Goal: Task Accomplishment & Management: Manage account settings

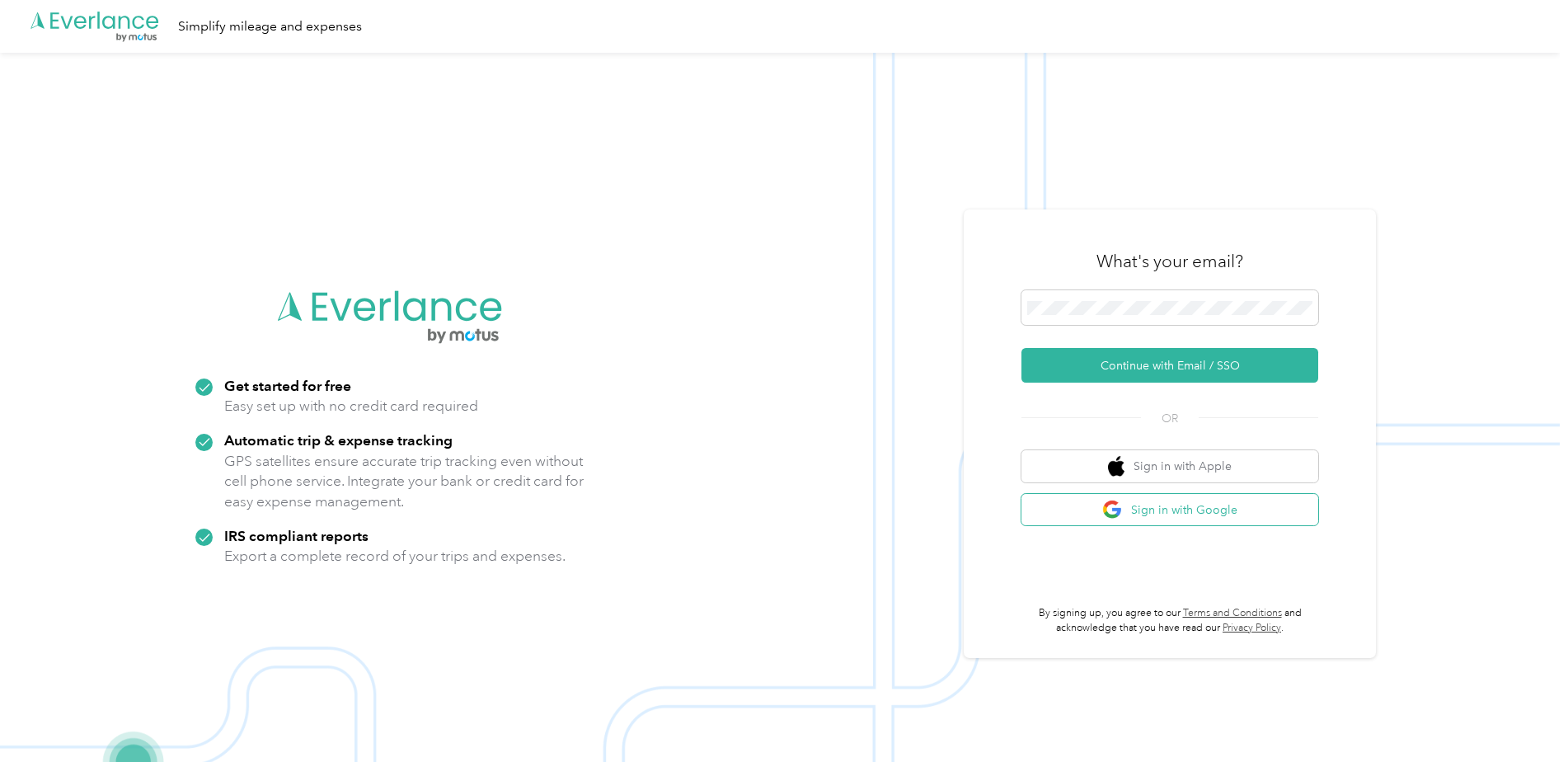
click at [1179, 509] on button "Sign in with Google" at bounding box center [1171, 509] width 297 height 32
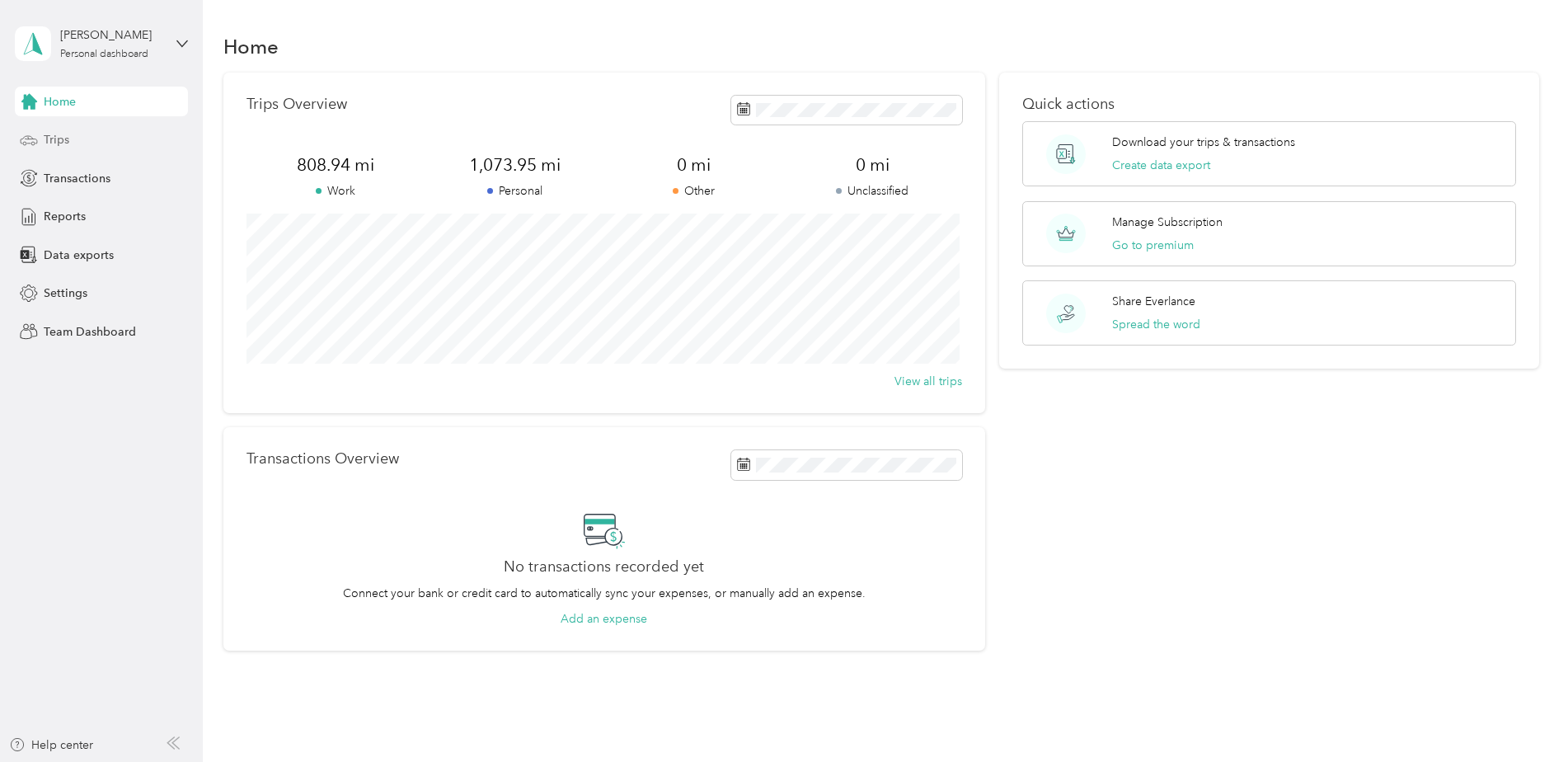
click at [54, 137] on span "Trips" at bounding box center [56, 140] width 25 height 17
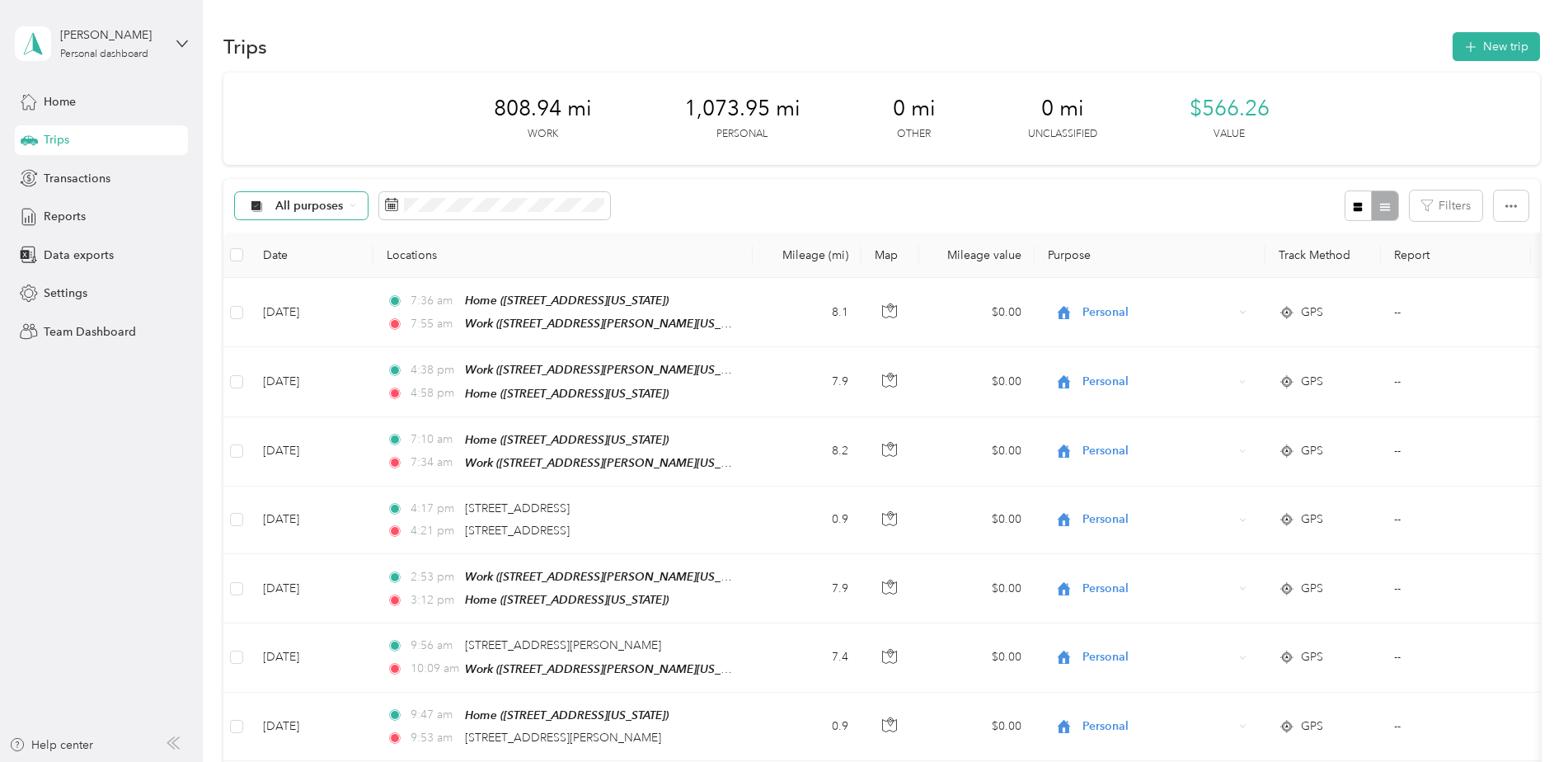
click at [300, 200] on span "All purposes" at bounding box center [309, 205] width 68 height 11
click at [301, 257] on span "Unclassified" at bounding box center [363, 265] width 177 height 17
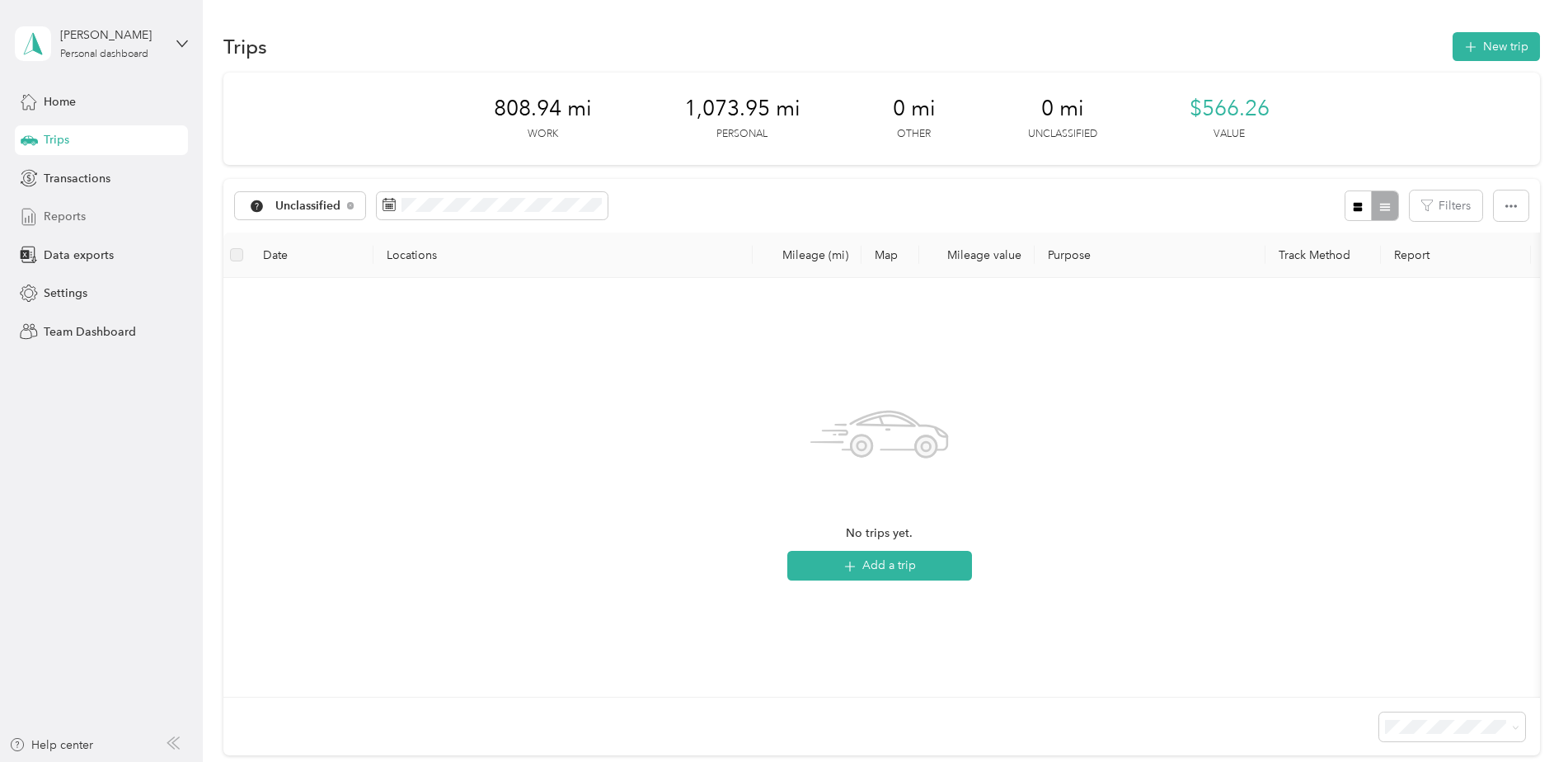
click at [80, 216] on span "Reports" at bounding box center [65, 217] width 42 height 17
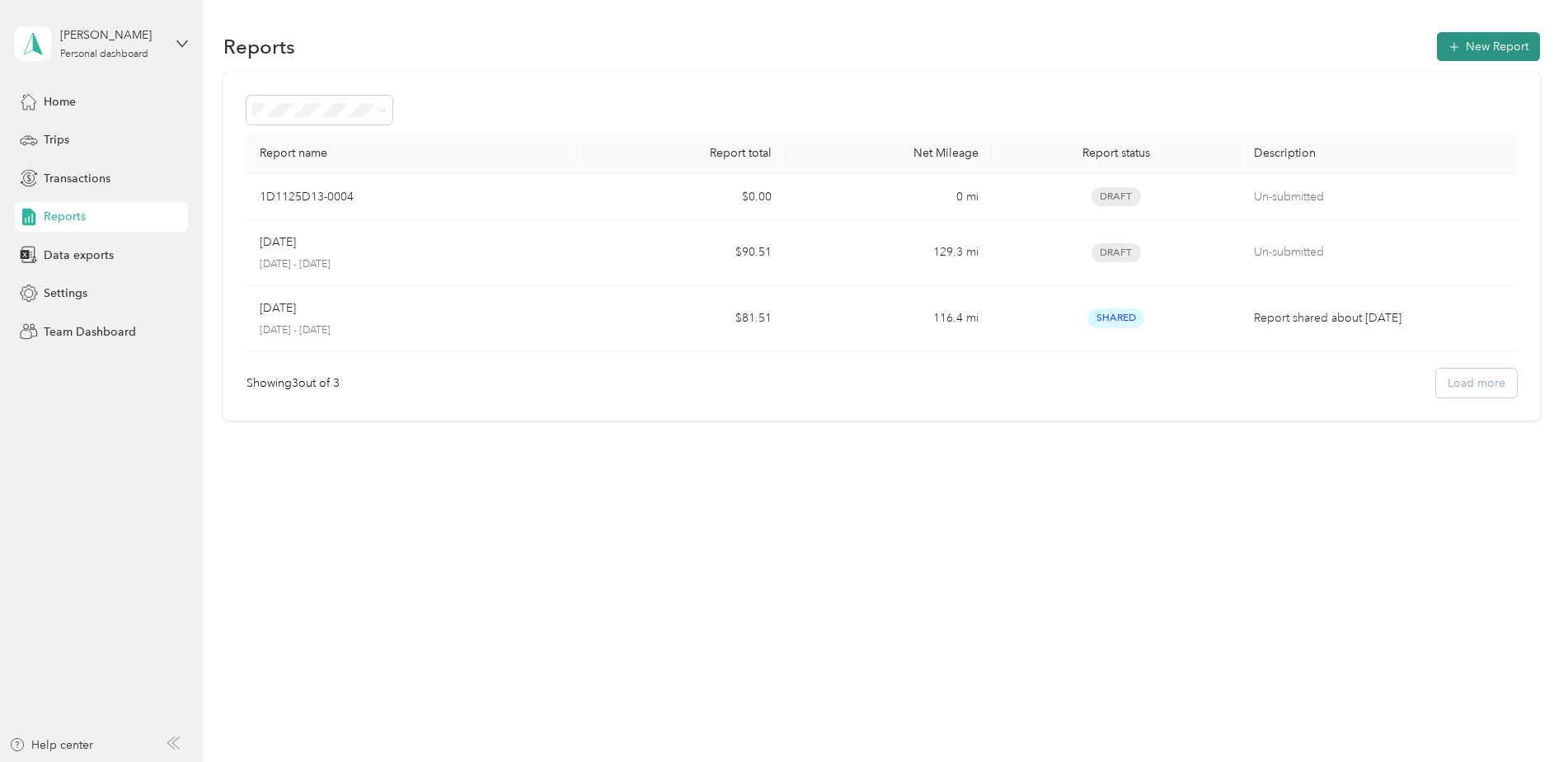
click at [1495, 46] on button "New Report" at bounding box center [1489, 46] width 103 height 29
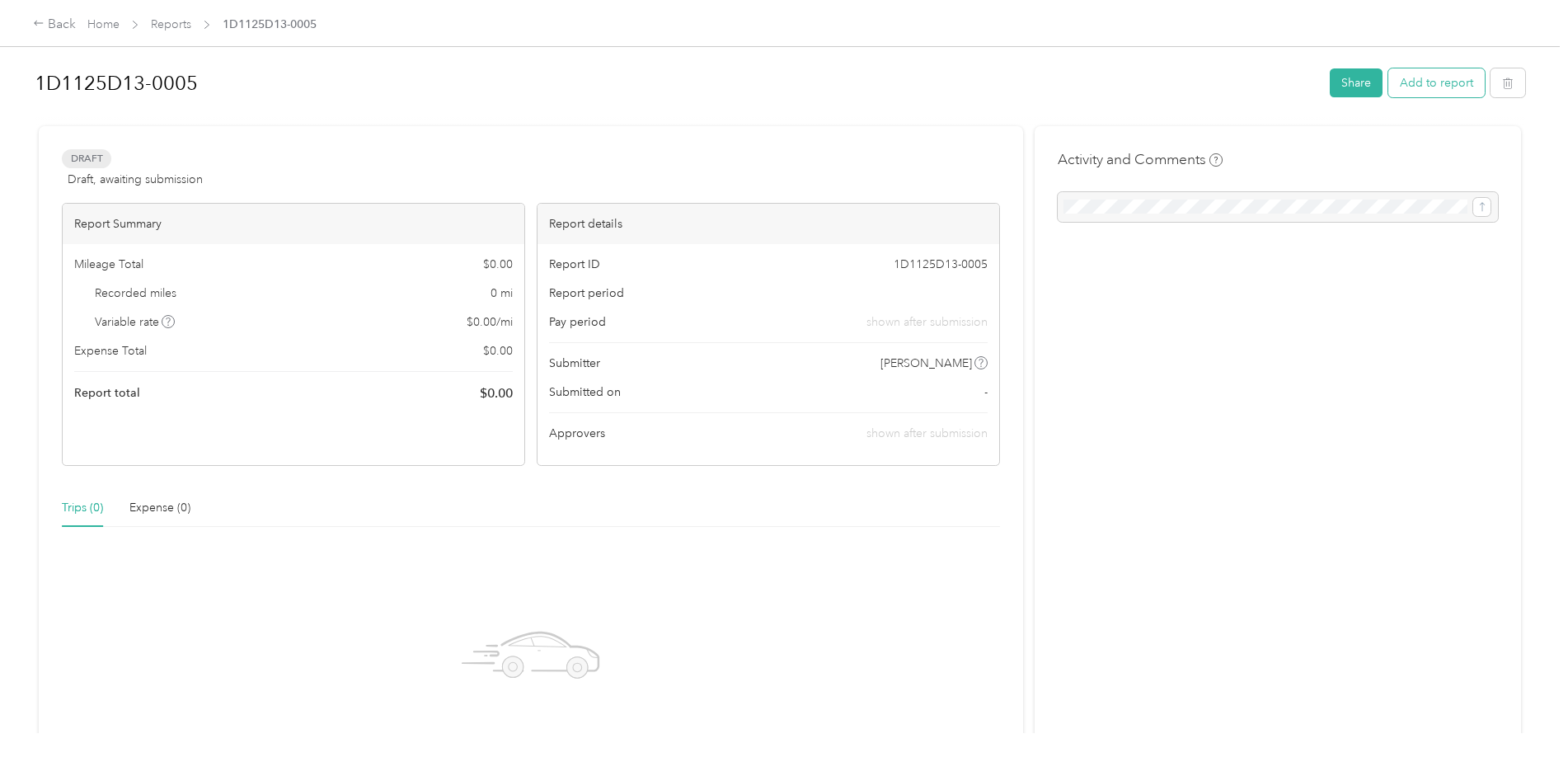
click at [1452, 83] on button "Add to report" at bounding box center [1437, 82] width 96 height 29
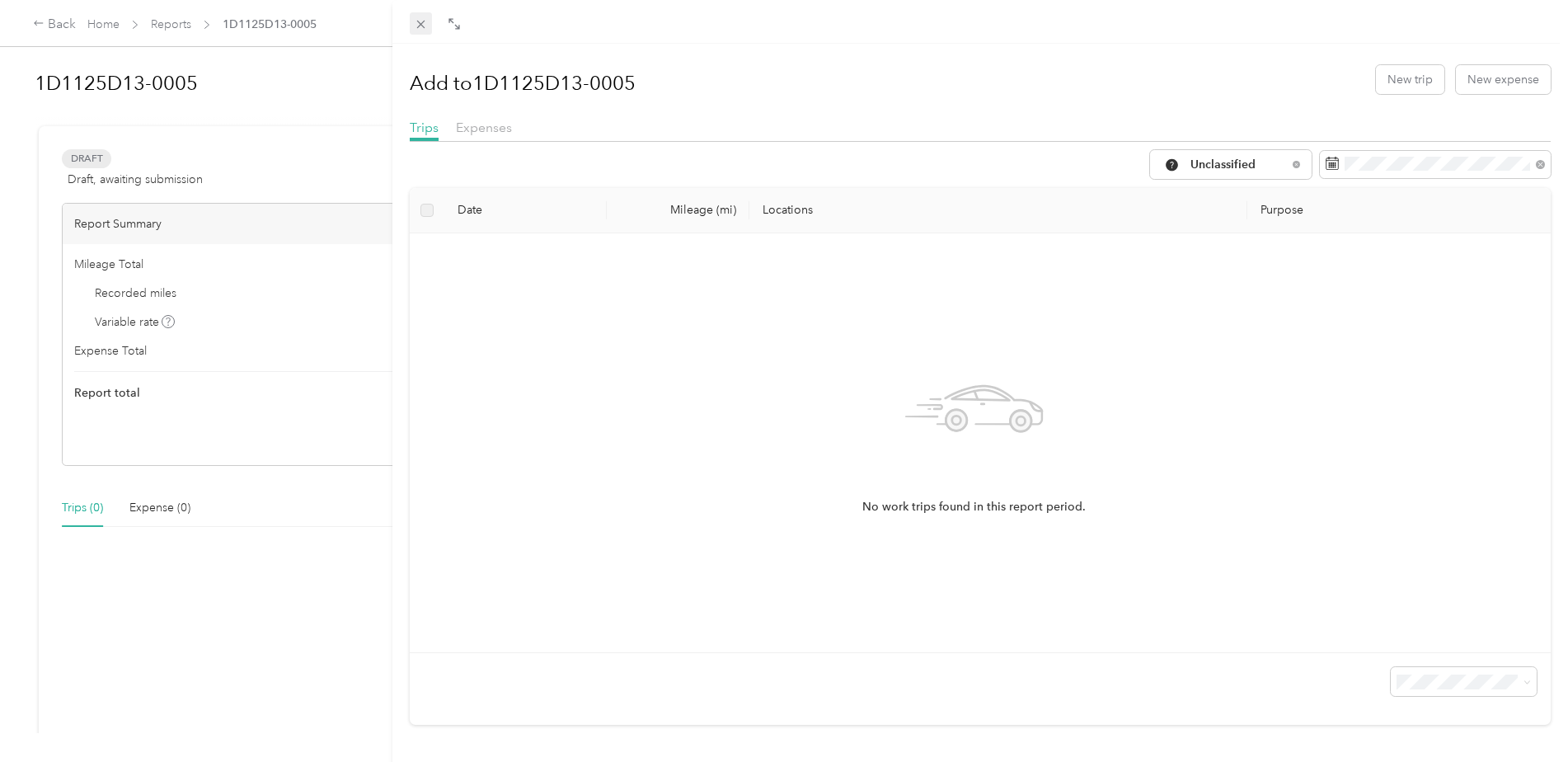
click at [416, 27] on icon at bounding box center [421, 24] width 14 height 14
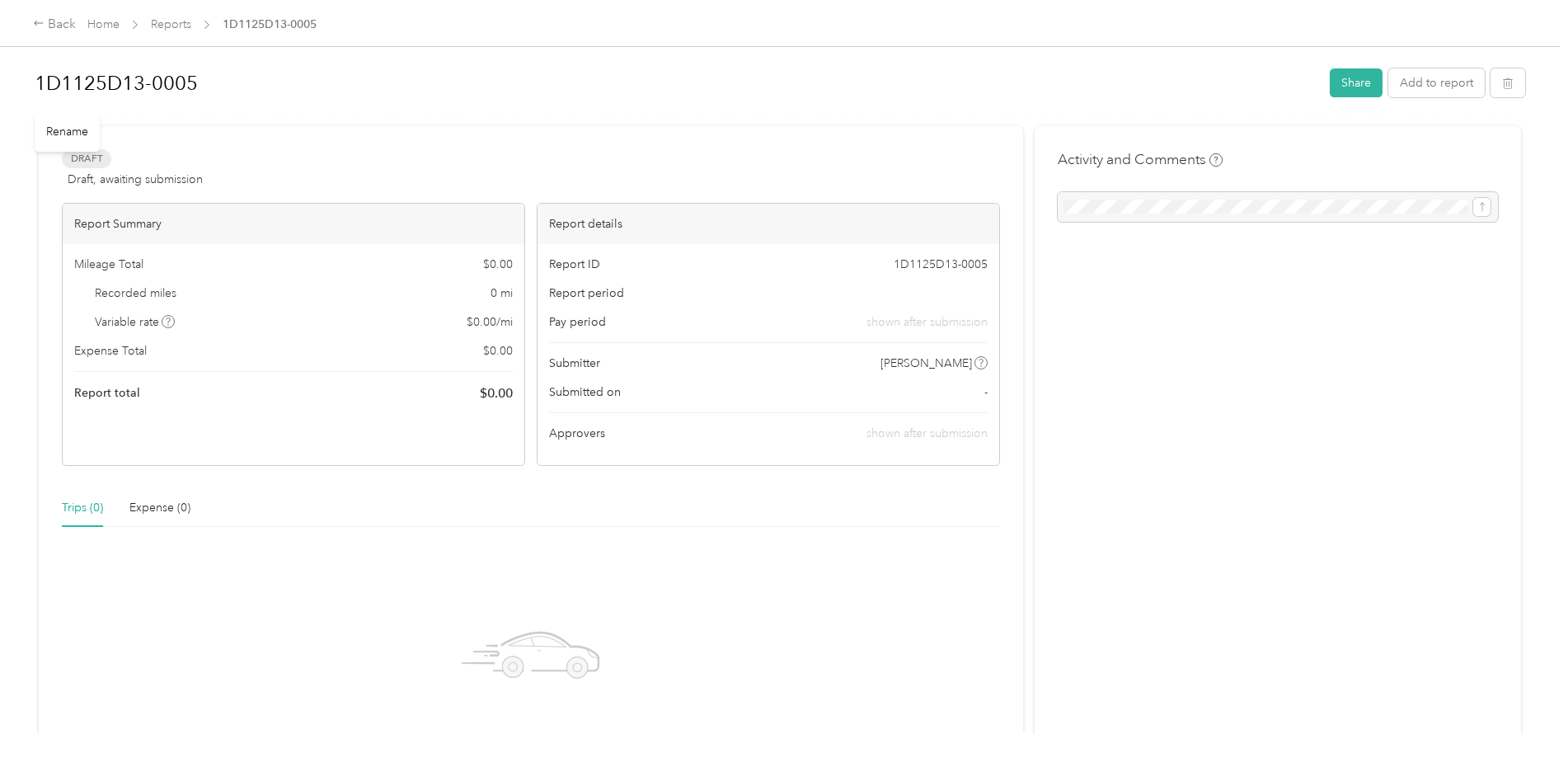
click at [59, 78] on h1 "1D1125D13-0005" at bounding box center [677, 83] width 1284 height 39
click at [105, 171] on div "Draft Draft, awaiting submission" at bounding box center [132, 173] width 141 height 39
click at [159, 20] on link "Reports" at bounding box center [171, 24] width 40 height 14
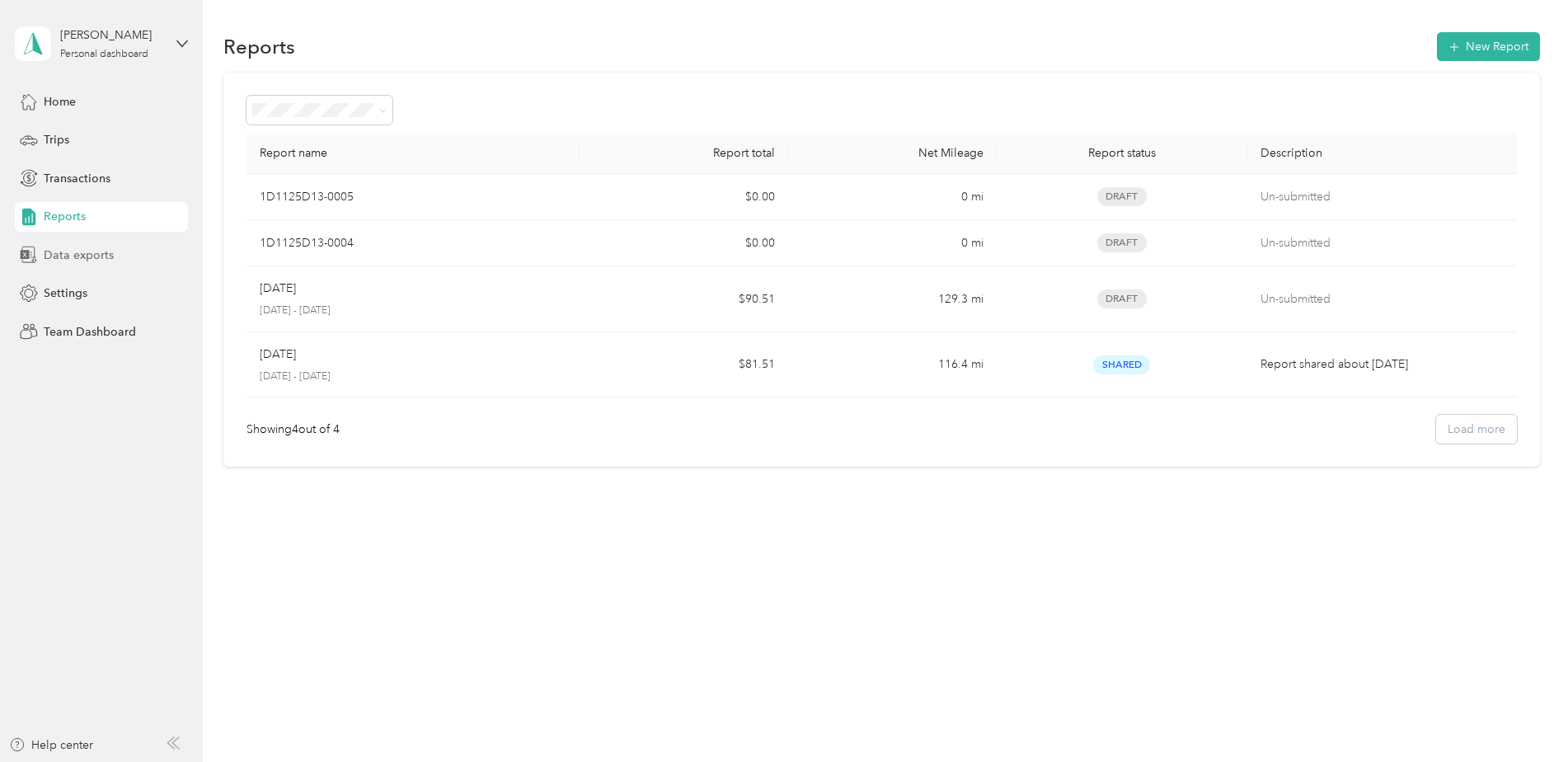
click at [73, 261] on span "Data exports" at bounding box center [79, 255] width 70 height 17
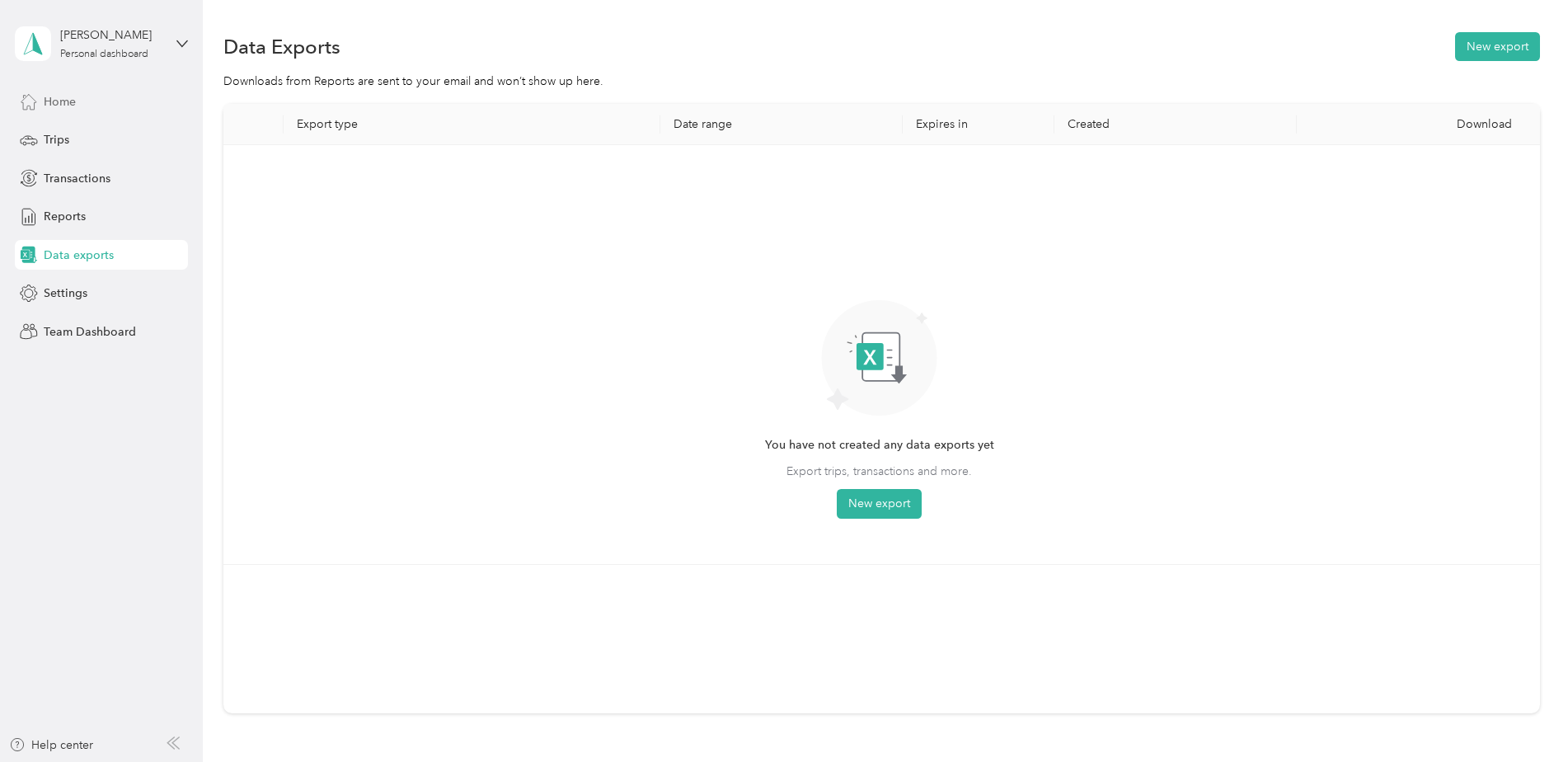
click at [49, 95] on span "Home" at bounding box center [59, 102] width 32 height 17
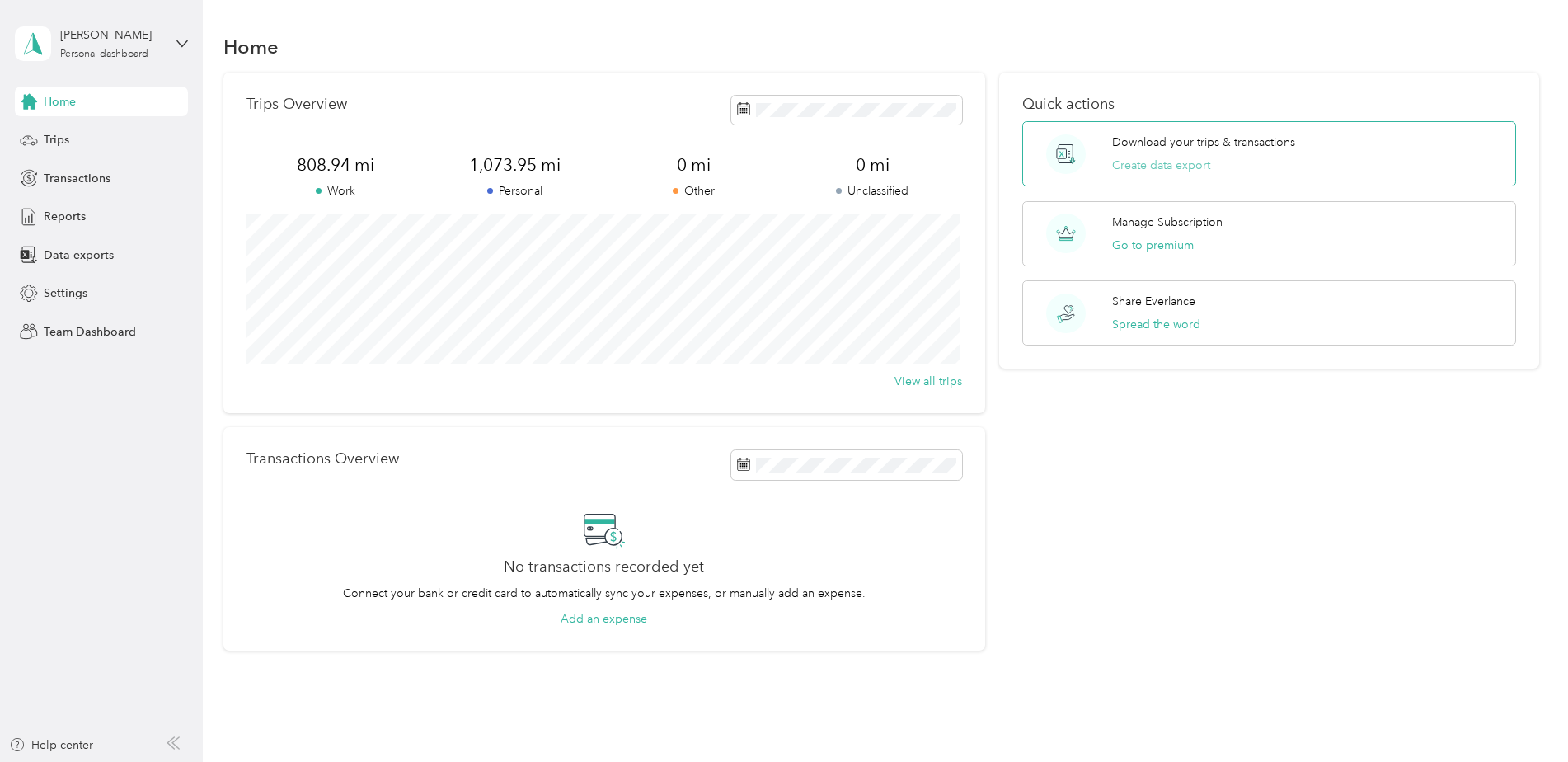
click at [1158, 163] on button "Create data export" at bounding box center [1161, 165] width 98 height 17
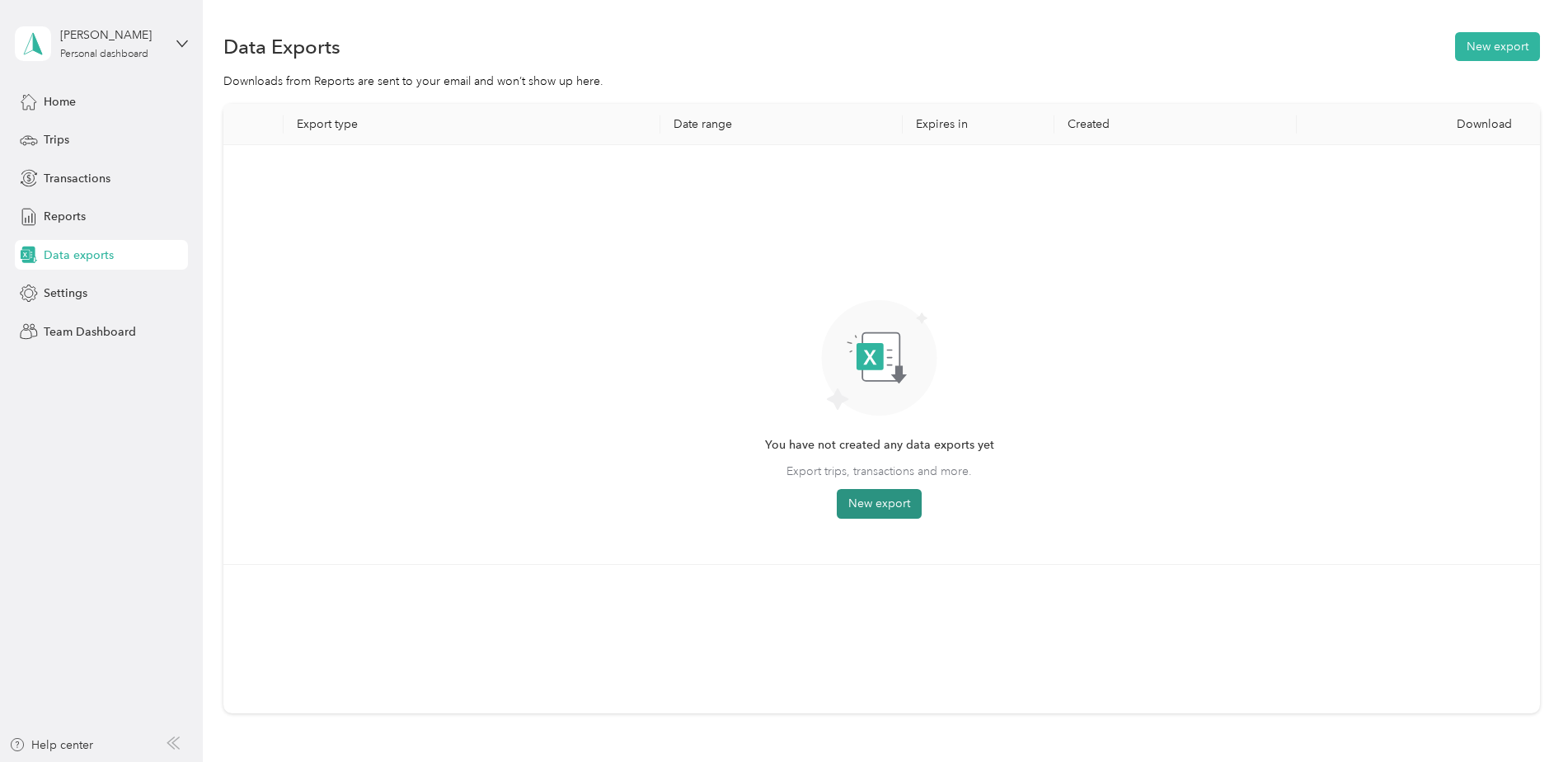
click at [875, 502] on button "New export" at bounding box center [879, 504] width 85 height 30
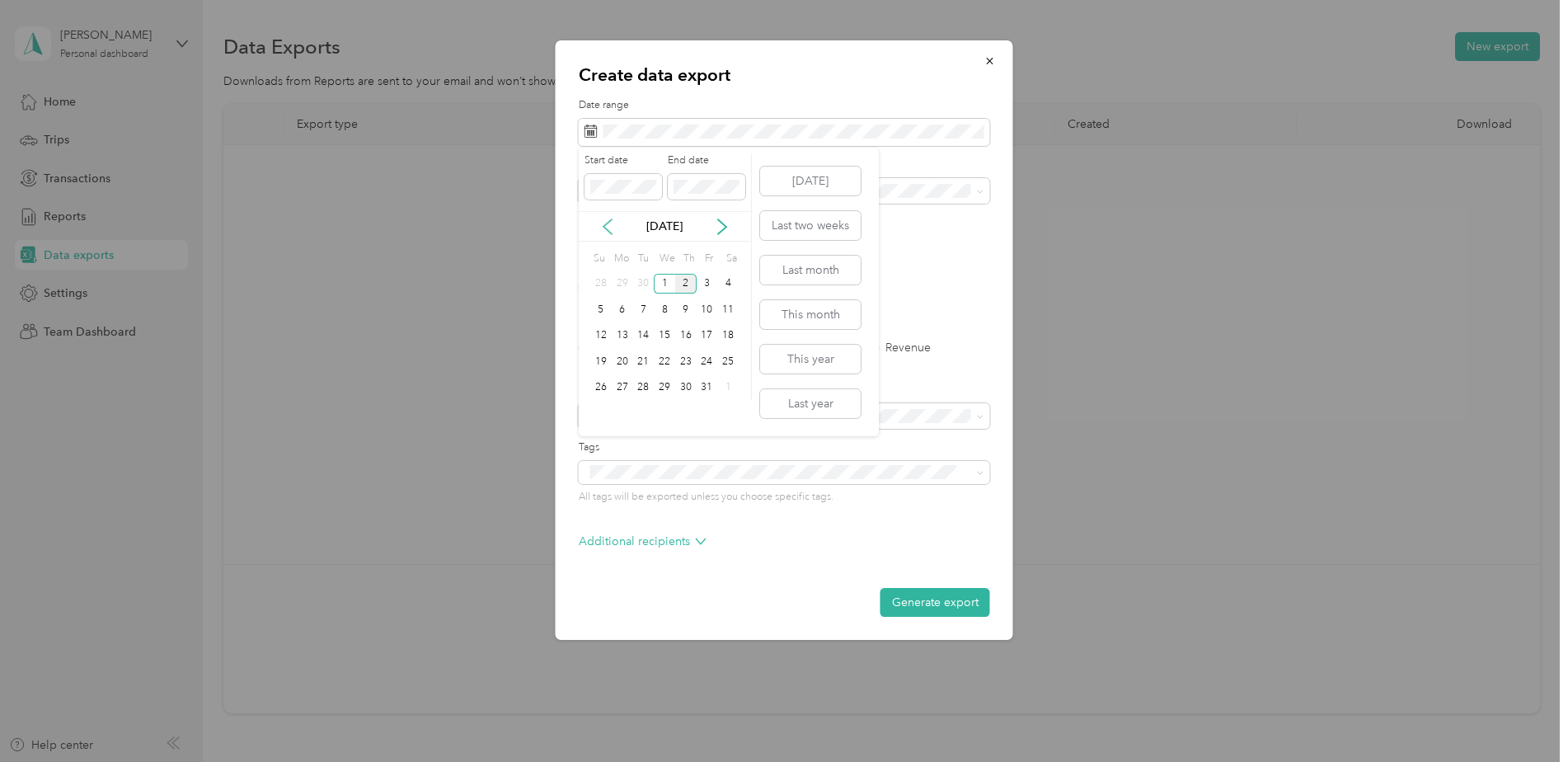
click at [607, 226] on icon at bounding box center [607, 226] width 17 height 17
click at [805, 266] on button "Last month" at bounding box center [810, 270] width 100 height 29
click at [611, 218] on div "All" at bounding box center [784, 218] width 389 height 17
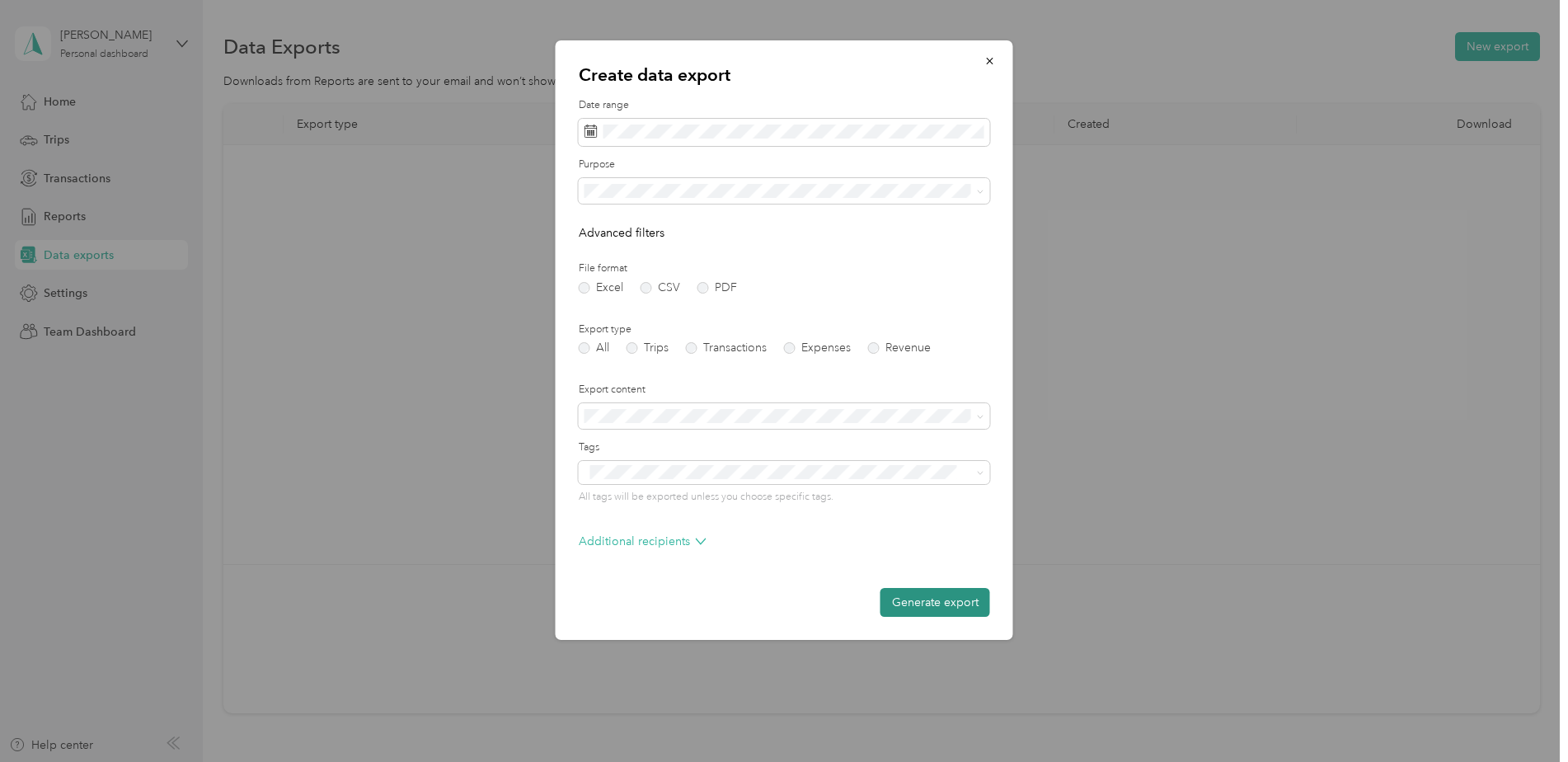
click at [939, 606] on button "Generate export" at bounding box center [936, 602] width 110 height 29
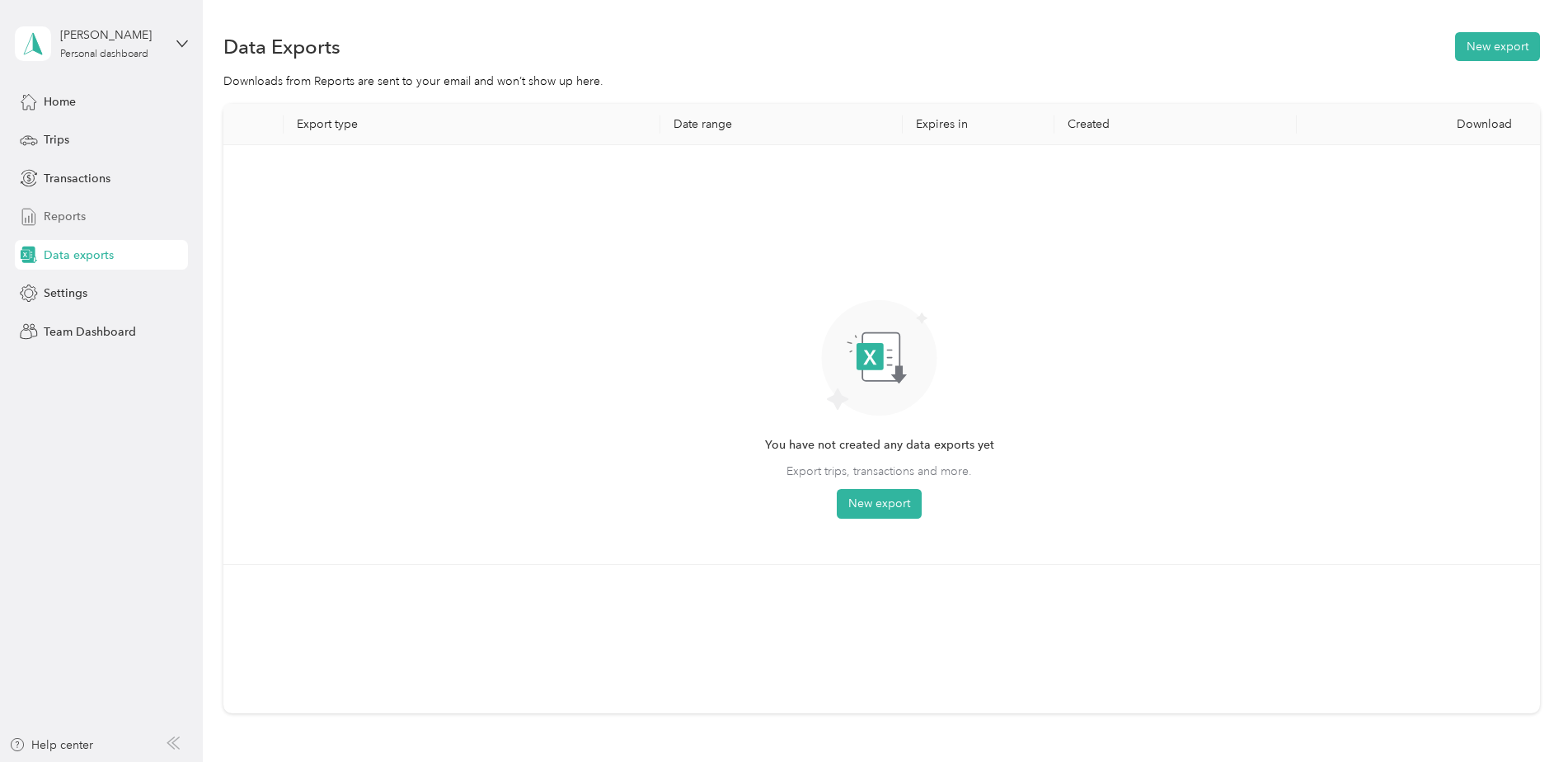
click at [47, 218] on span "Reports" at bounding box center [65, 217] width 42 height 17
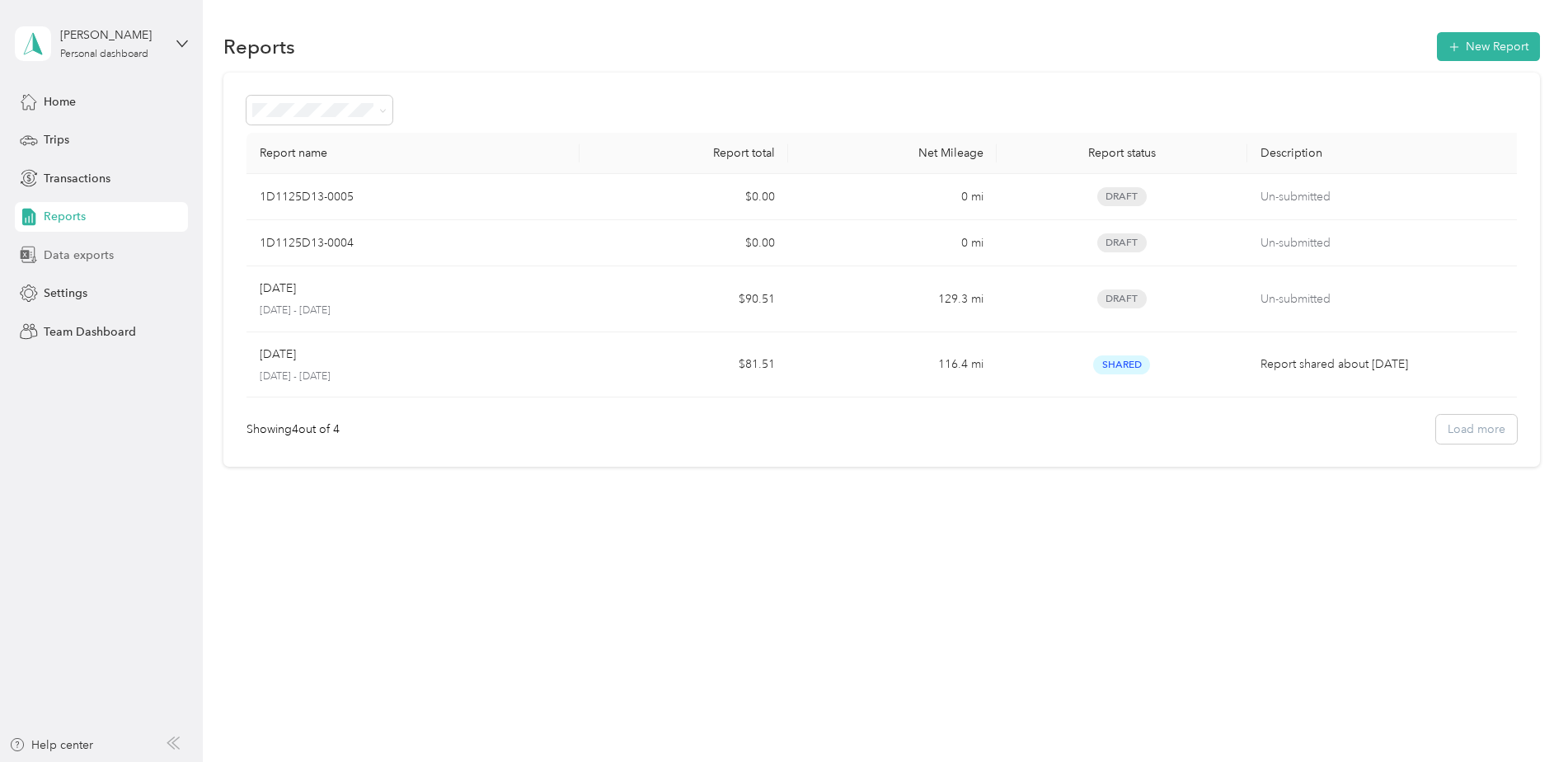
click at [81, 253] on span "Data exports" at bounding box center [79, 255] width 70 height 17
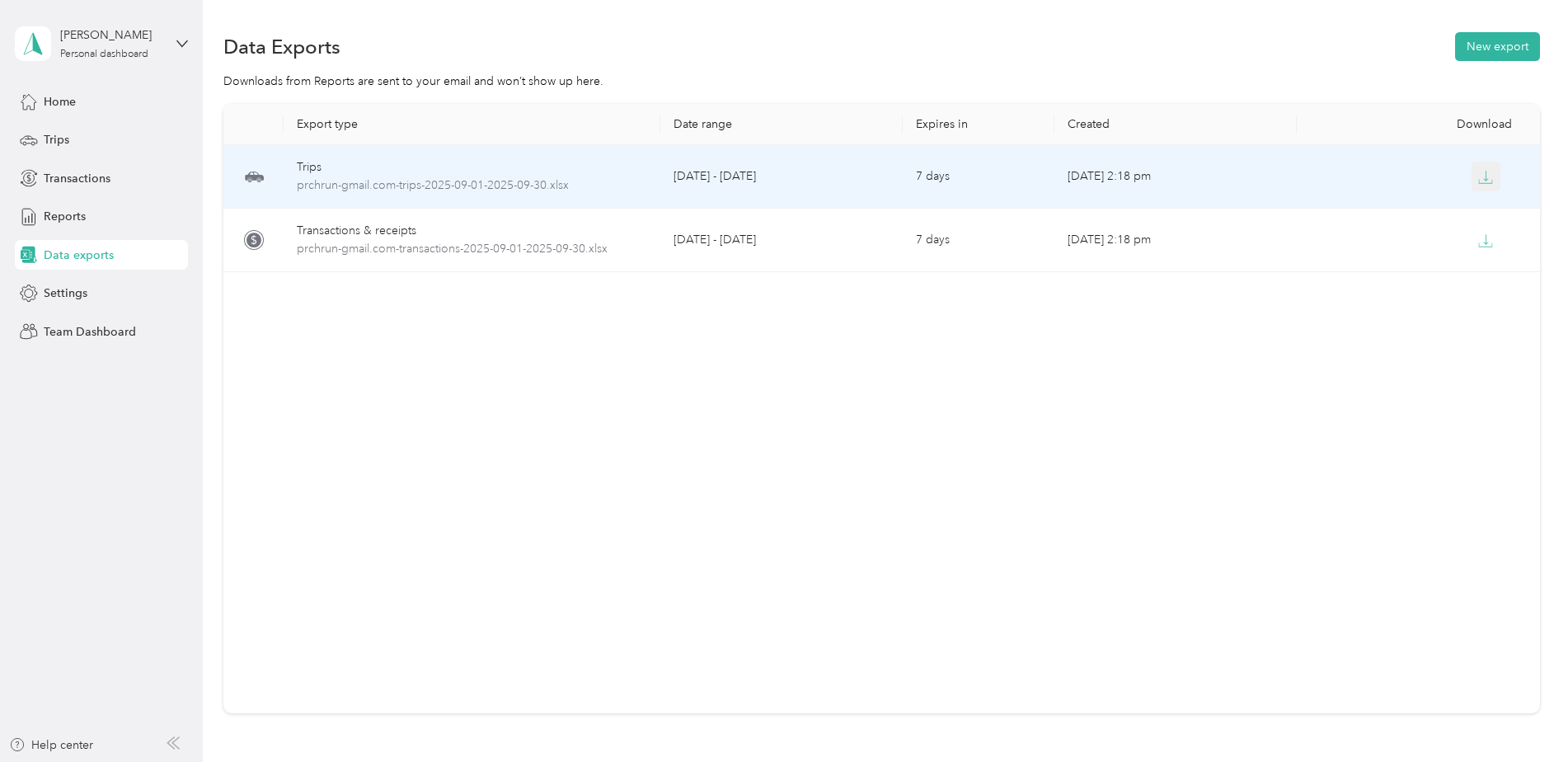
click at [1484, 178] on icon "button" at bounding box center [1487, 175] width 5 height 10
